Goal: Find specific page/section: Find specific page/section

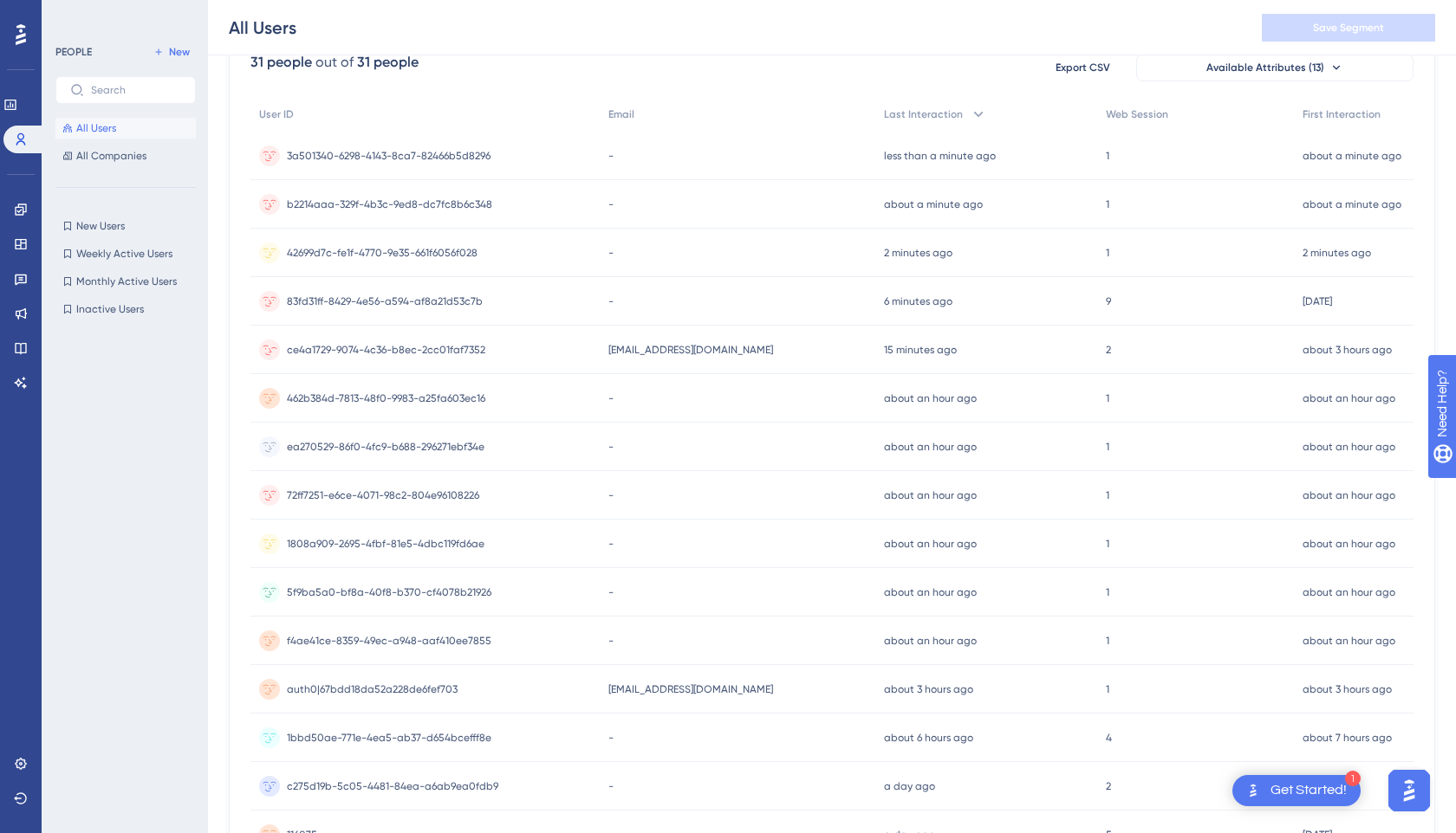
scroll to position [107, 0]
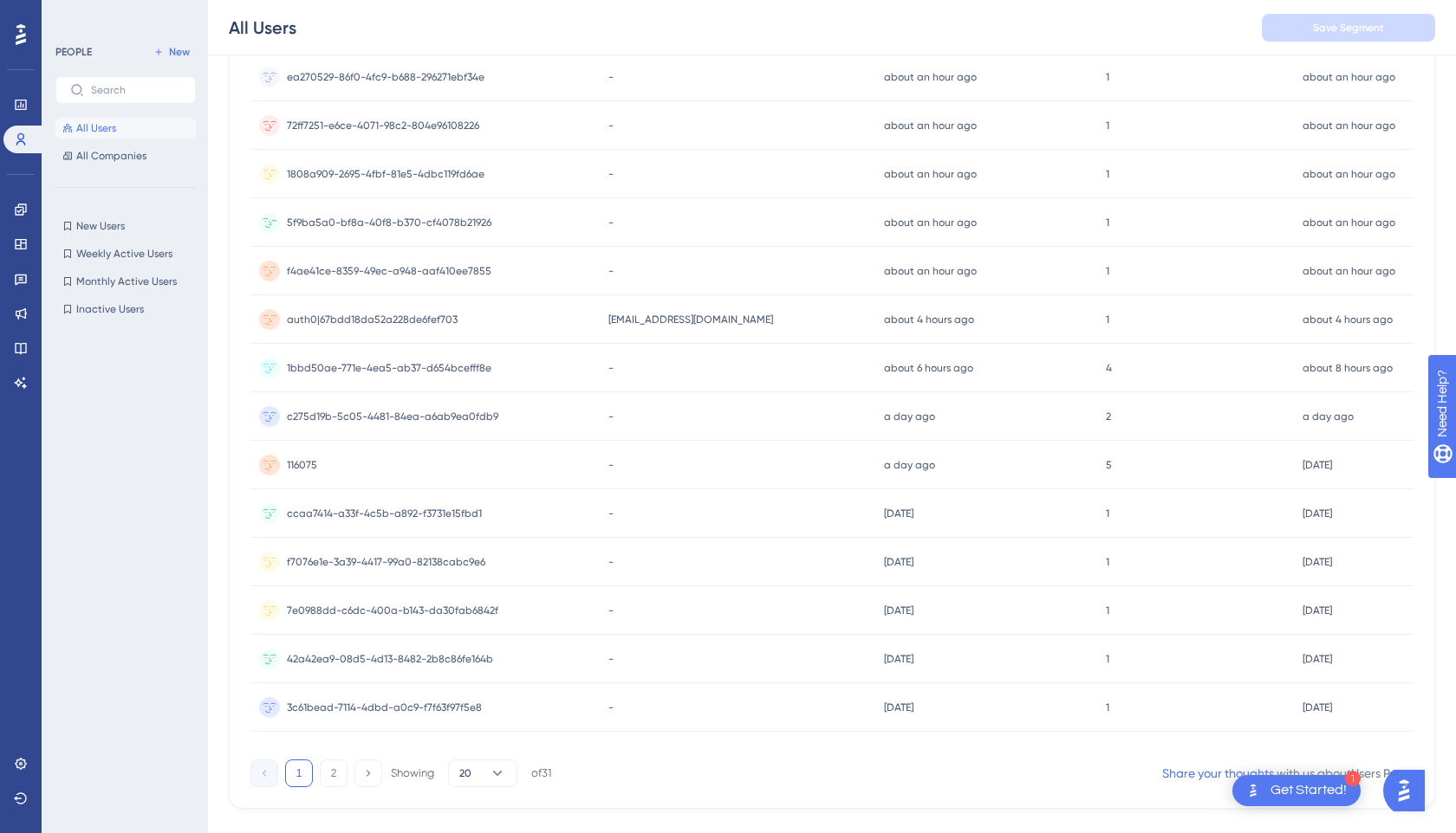
scroll to position [560, 0]
